Goal: Task Accomplishment & Management: Manage account settings

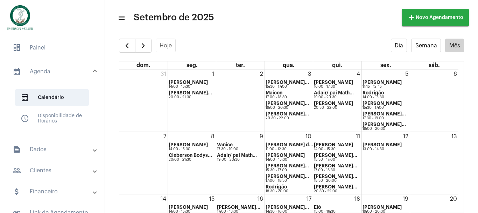
scroll to position [116, 0]
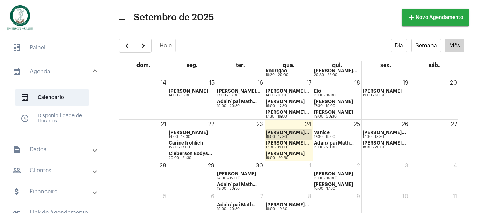
click at [279, 133] on strong "[PERSON_NAME]..." at bounding box center [287, 132] width 43 height 5
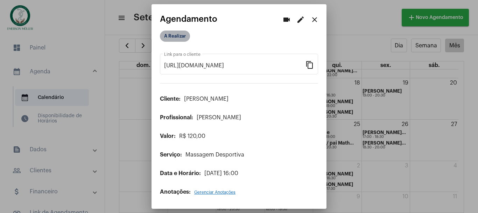
click at [170, 37] on mat-chip "A Realizar" at bounding box center [175, 35] width 30 height 11
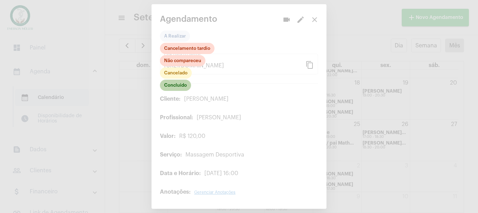
click at [182, 87] on mat-chip "Concluído" at bounding box center [175, 85] width 31 height 11
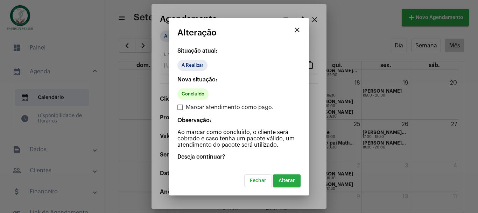
click at [288, 182] on span "Alterar" at bounding box center [287, 180] width 16 height 5
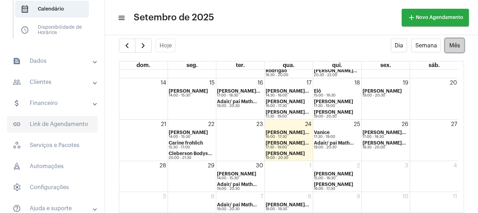
scroll to position [94, 0]
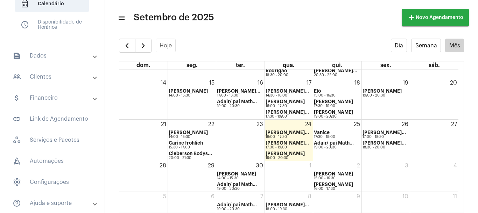
click at [47, 76] on mat-panel-title "people_outline Clientes" at bounding box center [53, 76] width 81 height 8
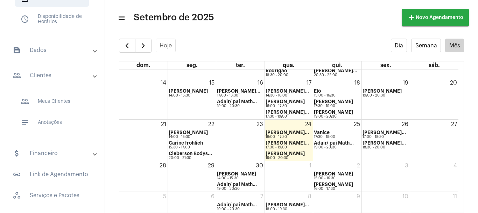
scroll to position [82, 0]
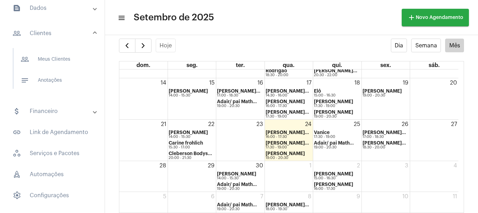
click at [50, 111] on mat-panel-title "attach_money Financeiro" at bounding box center [53, 111] width 81 height 8
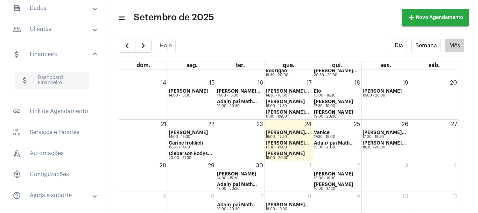
click at [45, 76] on span "attach_money Dashboard Financeiro" at bounding box center [52, 80] width 74 height 17
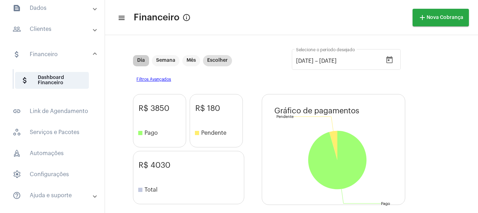
click at [142, 61] on mat-chip "Dia" at bounding box center [141, 60] width 16 height 11
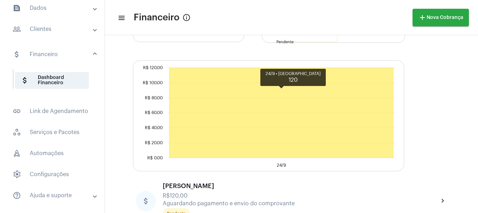
scroll to position [179, 0]
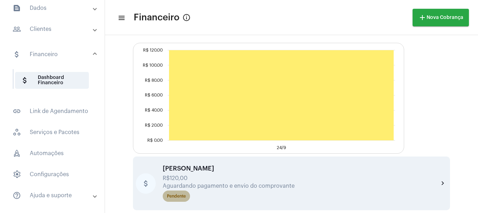
click at [179, 195] on div "Pendente" at bounding box center [176, 196] width 19 height 5
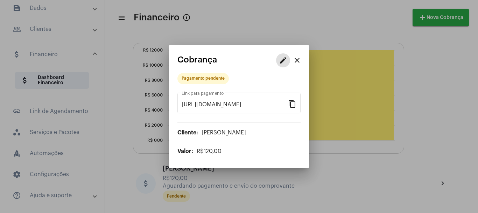
click at [284, 60] on mat-icon "edit" at bounding box center [283, 60] width 8 height 8
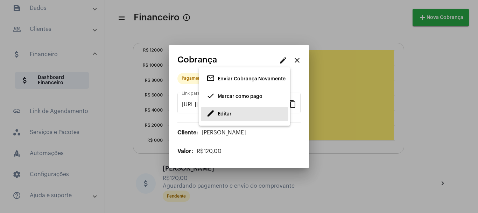
click at [221, 112] on span "Editar" at bounding box center [225, 113] width 14 height 5
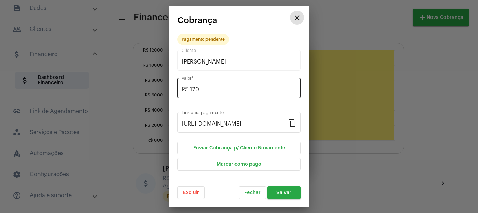
click at [205, 85] on div "R$ 120 Valor *" at bounding box center [239, 87] width 115 height 22
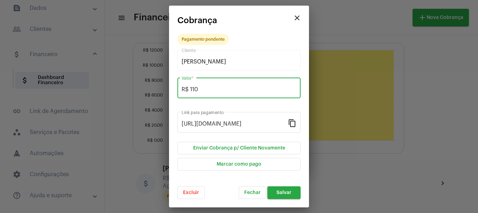
type input "R$ 110"
click at [178, 141] on button "Enviar Cobrança p/ Cliente Novamente" at bounding box center [239, 147] width 123 height 13
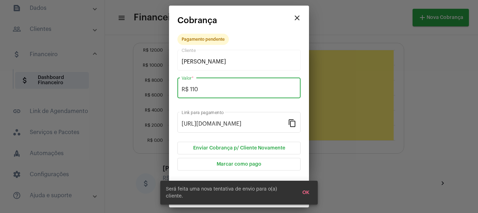
click at [298, 178] on form "[PERSON_NAME] Cliente R$ 110 Valor * [URL][DOMAIN_NAME] Link para pagamento con…" at bounding box center [239, 123] width 123 height 150
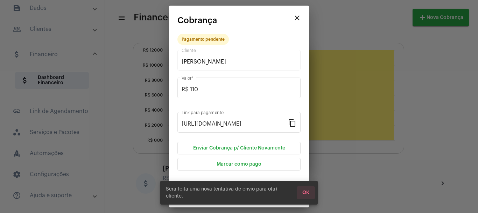
click at [309, 195] on span "OK" at bounding box center [306, 192] width 7 height 5
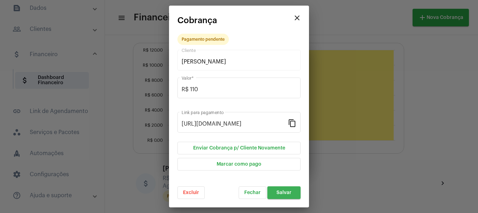
click at [292, 192] on button "Salvar" at bounding box center [284, 192] width 33 height 13
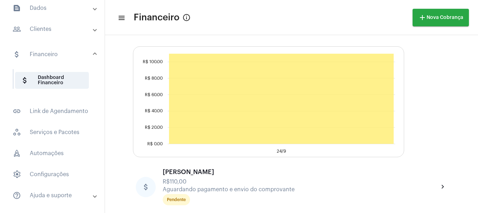
scroll to position [179, 0]
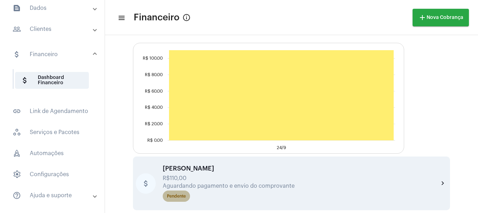
click at [176, 195] on div "Pendente" at bounding box center [176, 196] width 19 height 5
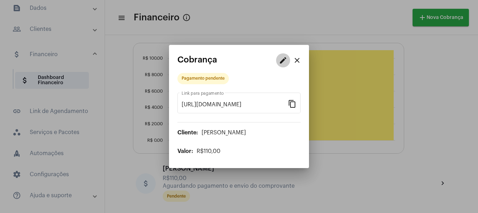
click at [279, 60] on mat-icon "edit" at bounding box center [283, 60] width 8 height 8
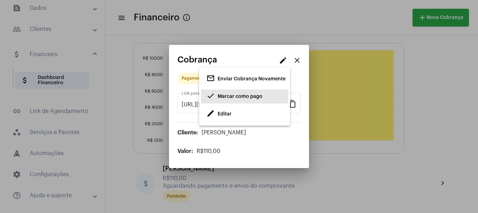
click at [224, 94] on span "Marcar como pago" at bounding box center [240, 96] width 45 height 5
